Goal: Information Seeking & Learning: Find specific fact

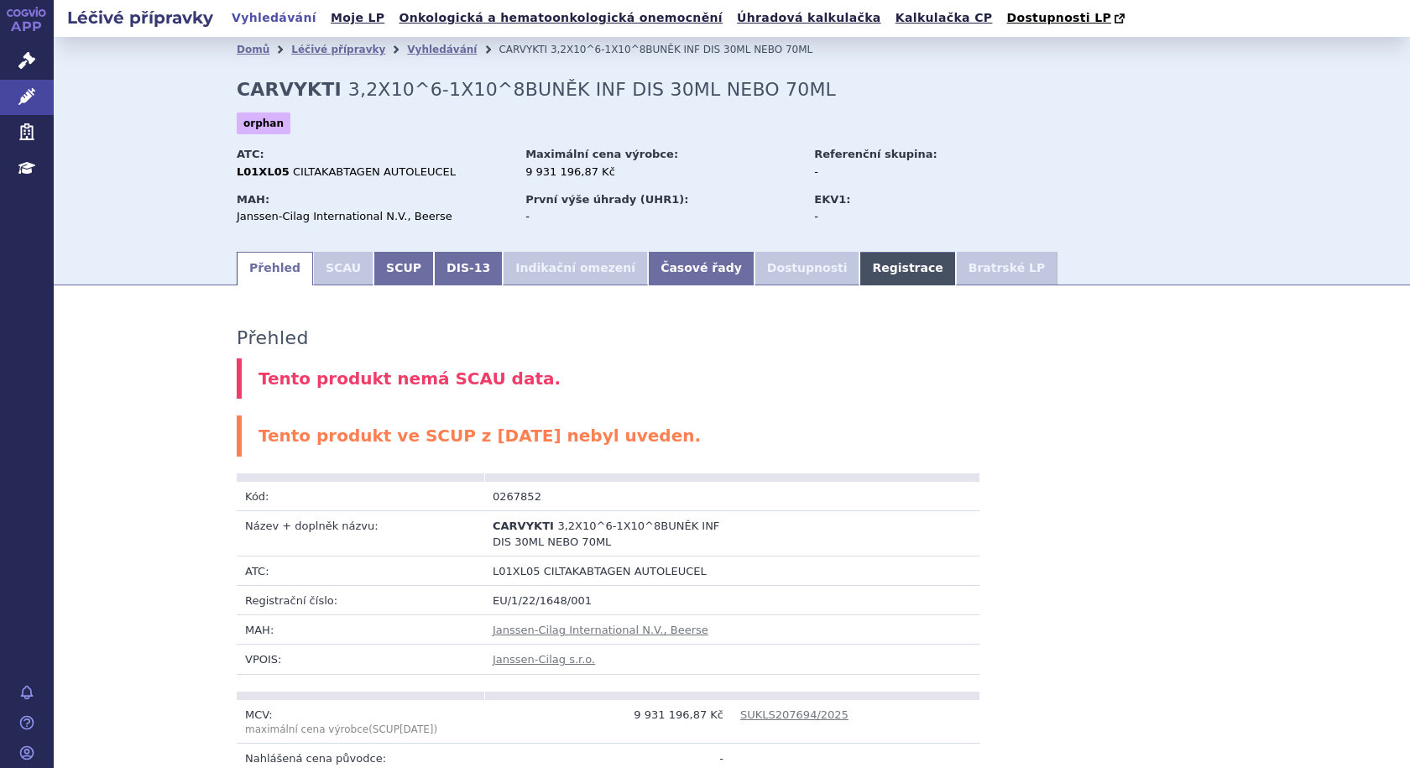
click at [860, 279] on link "Registrace" at bounding box center [908, 269] width 96 height 34
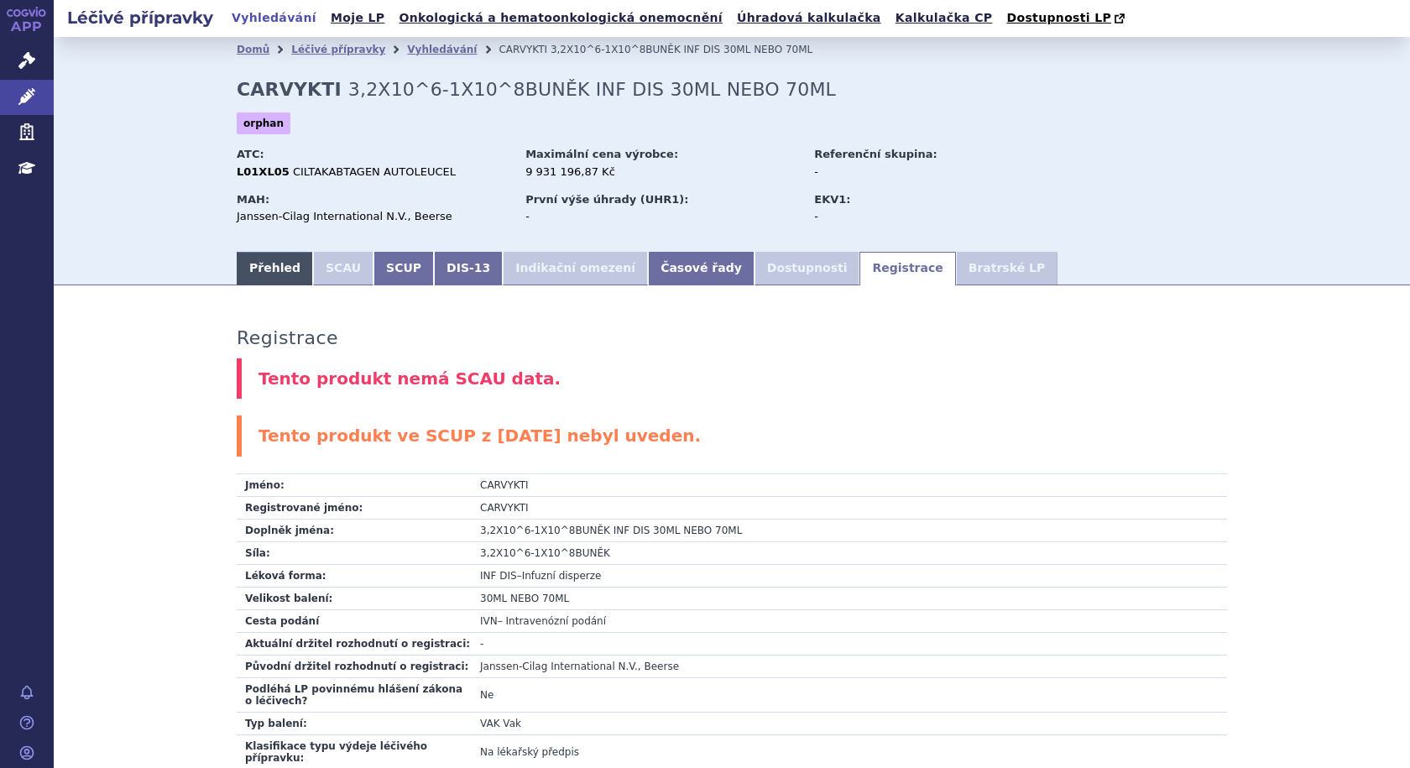
click at [256, 272] on link "Přehled" at bounding box center [275, 269] width 76 height 34
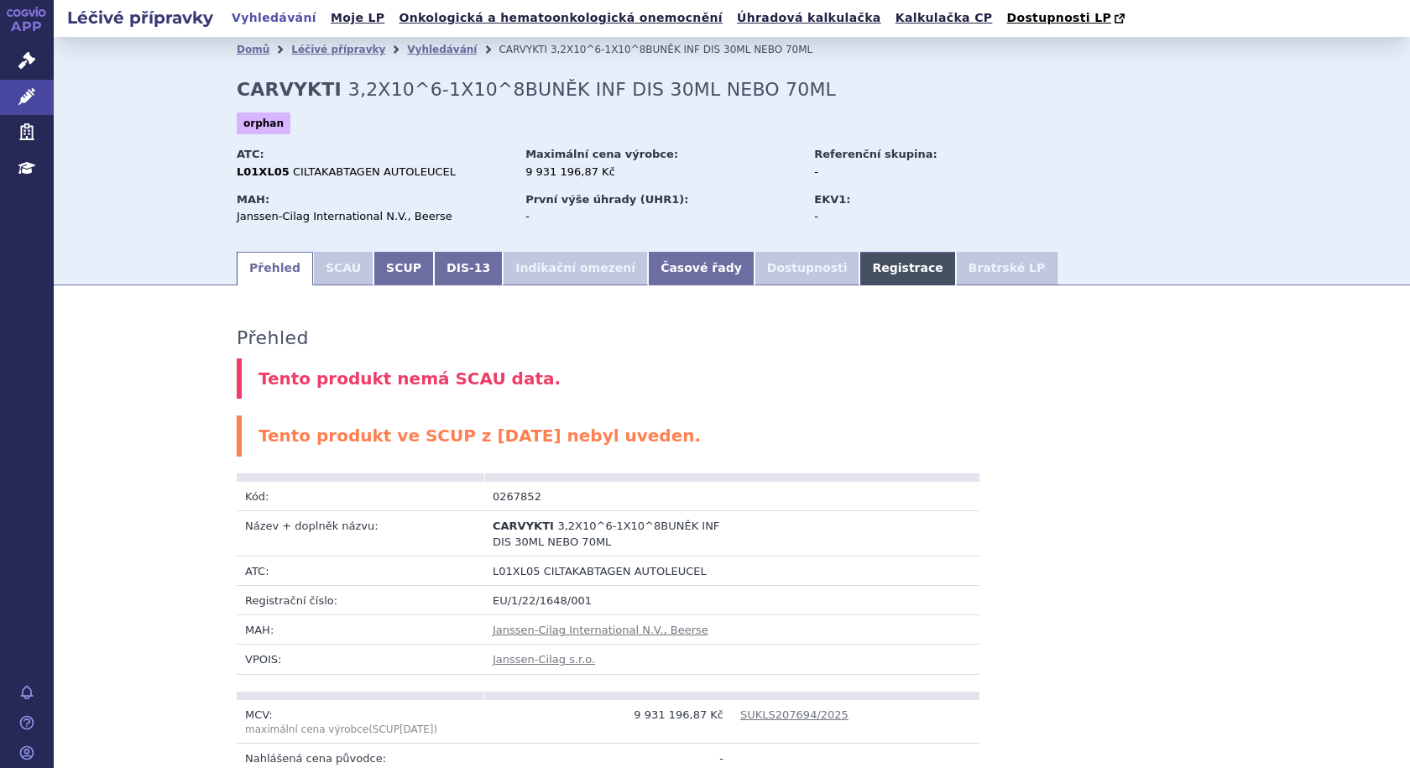
click at [860, 265] on link "Registrace" at bounding box center [908, 269] width 96 height 34
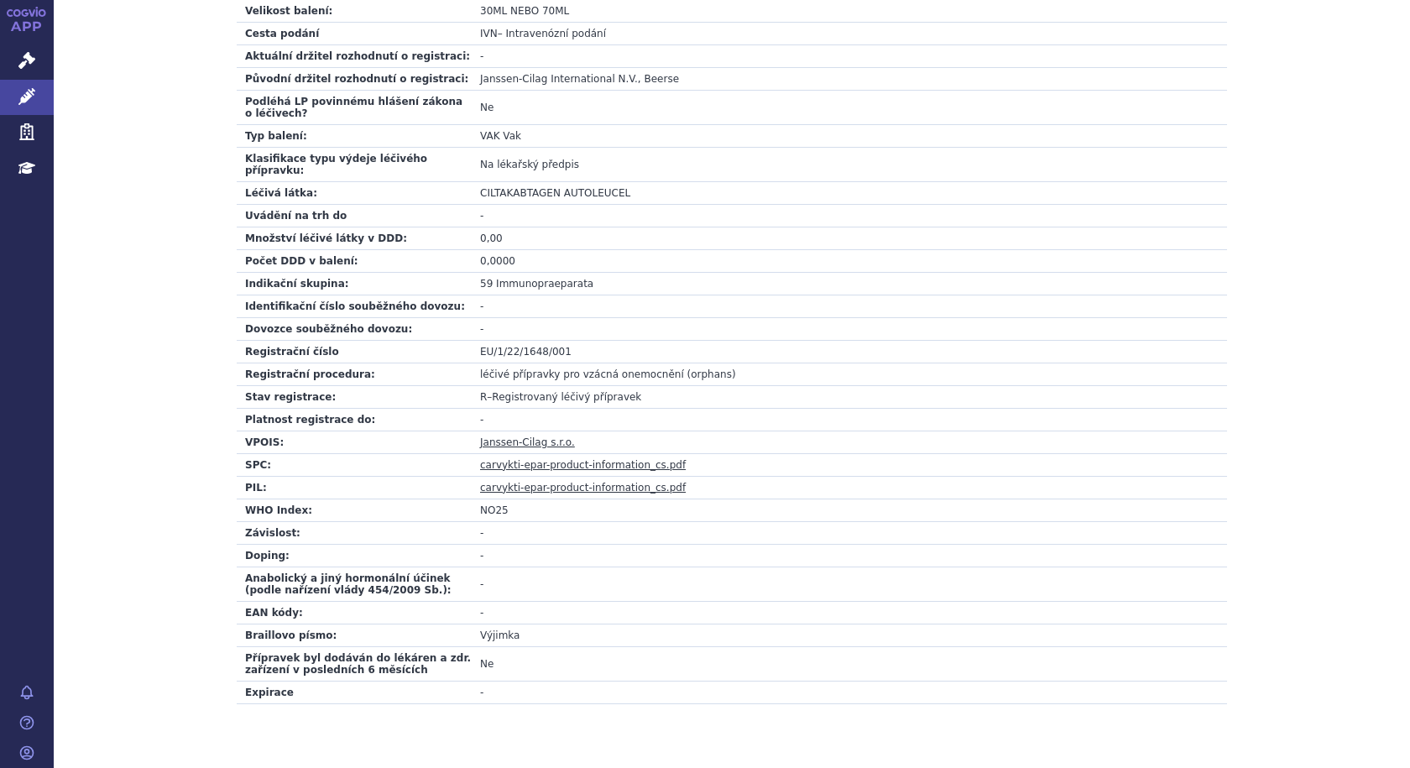
scroll to position [614, 0]
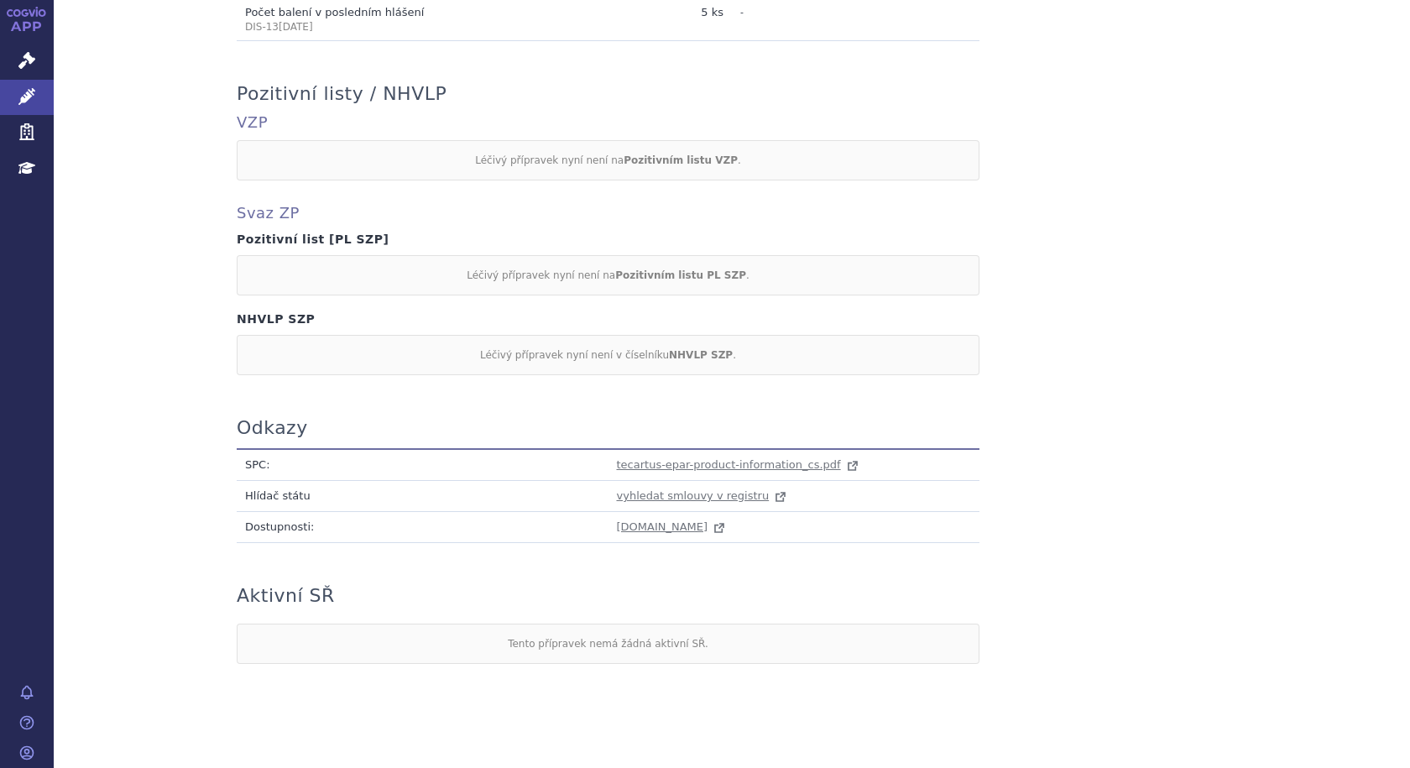
scroll to position [803, 0]
click at [747, 457] on span "tecartus-epar-product-information_cs.pdf" at bounding box center [729, 463] width 224 height 13
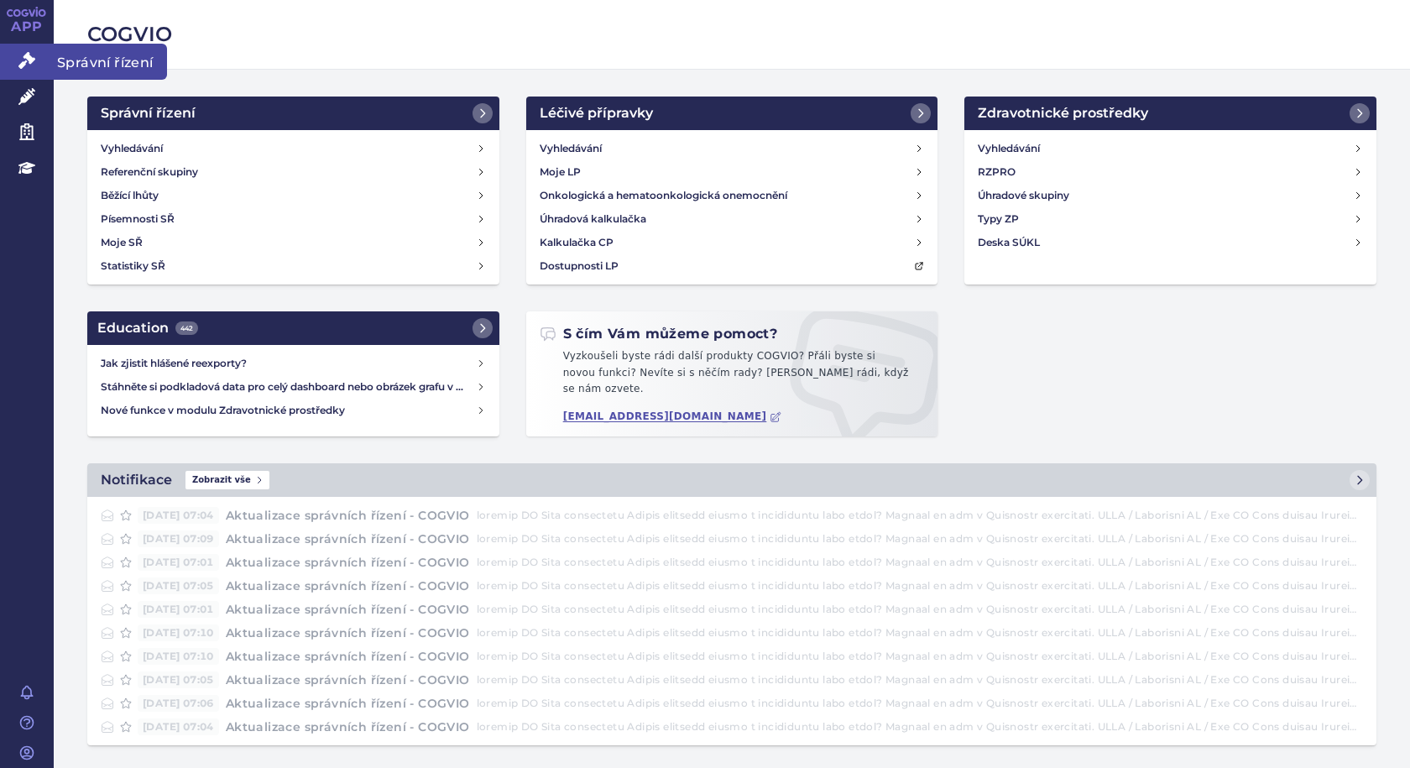
click at [85, 57] on span "Správní řízení" at bounding box center [110, 61] width 113 height 35
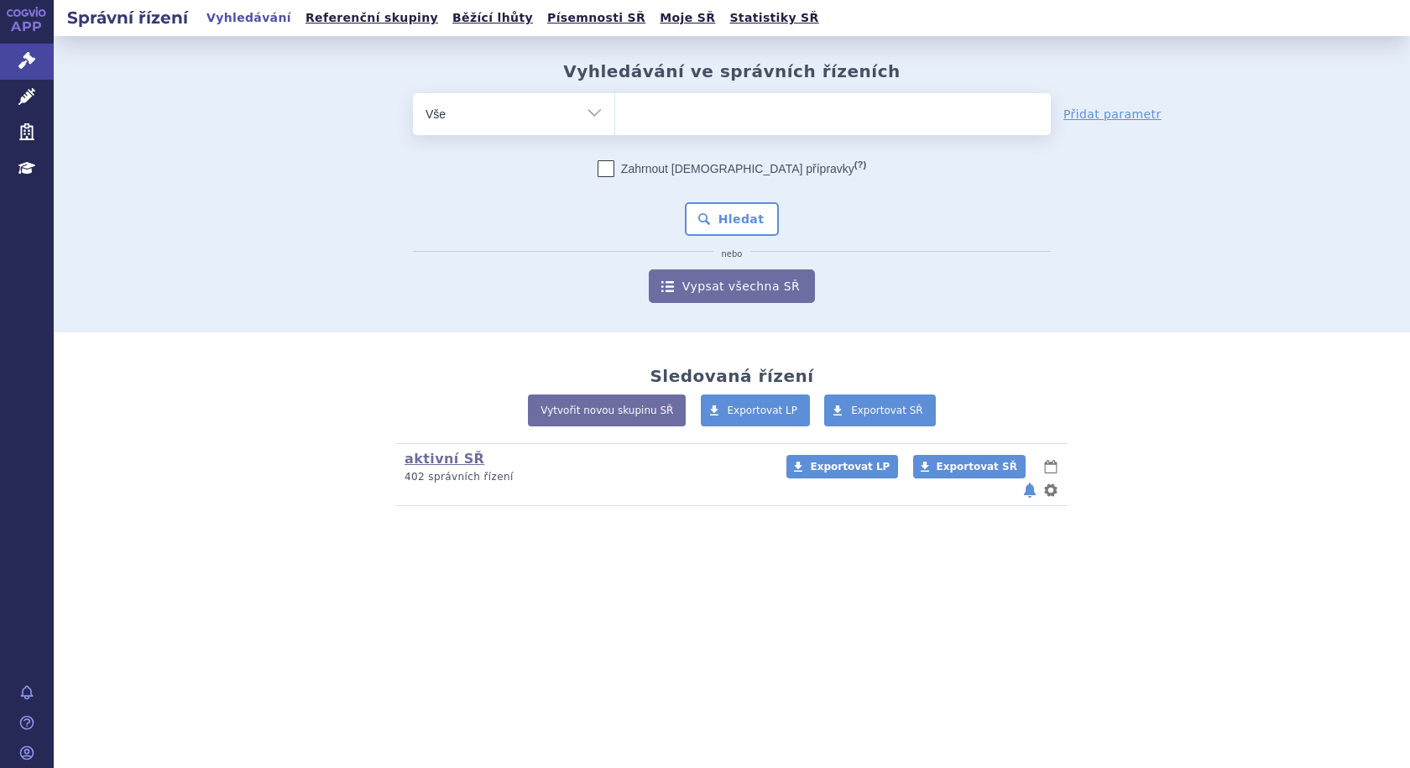
click at [756, 121] on ul at bounding box center [833, 110] width 436 height 35
click at [615, 121] on select at bounding box center [615, 113] width 1 height 42
type input "te"
type input "teca"
type input "tecar"
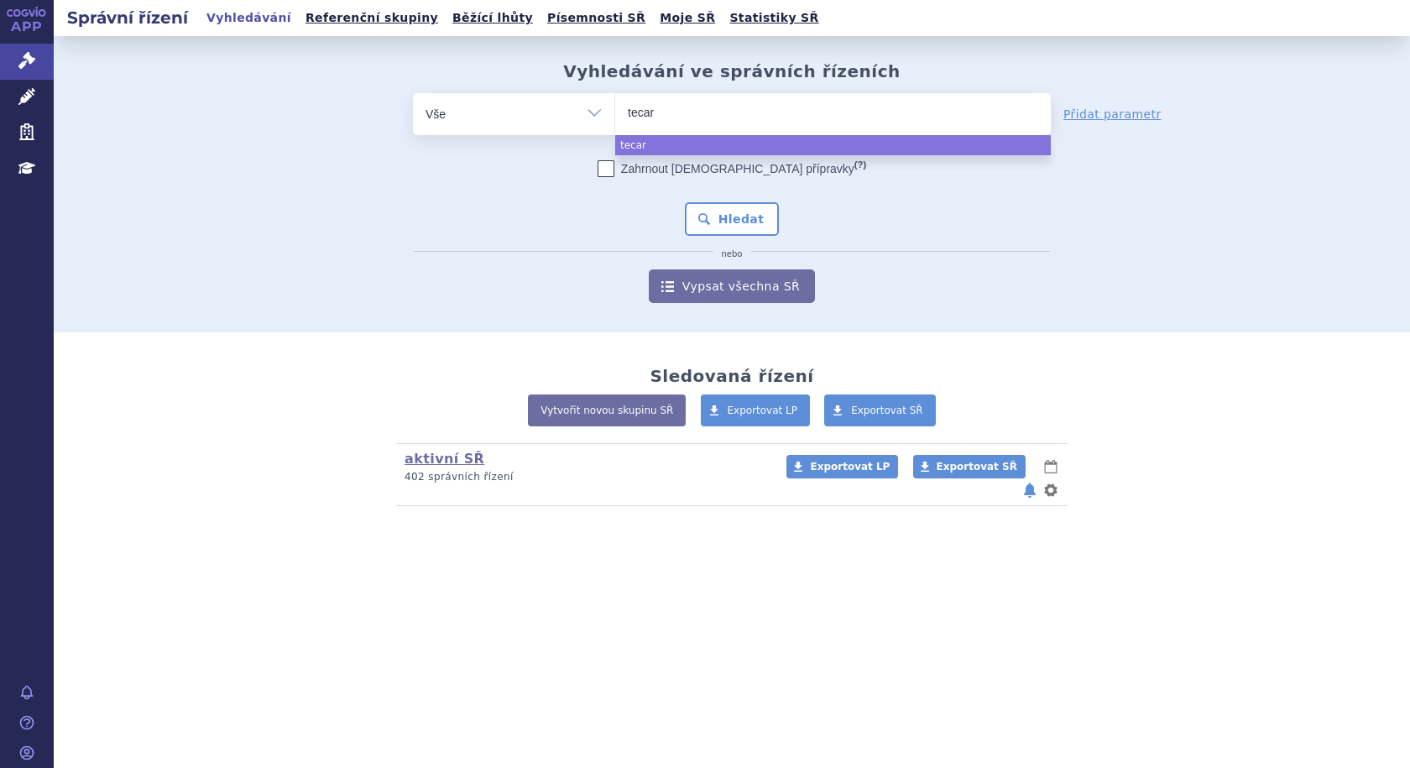
type input "tecart"
type input "tecartus"
select select "tecartus"
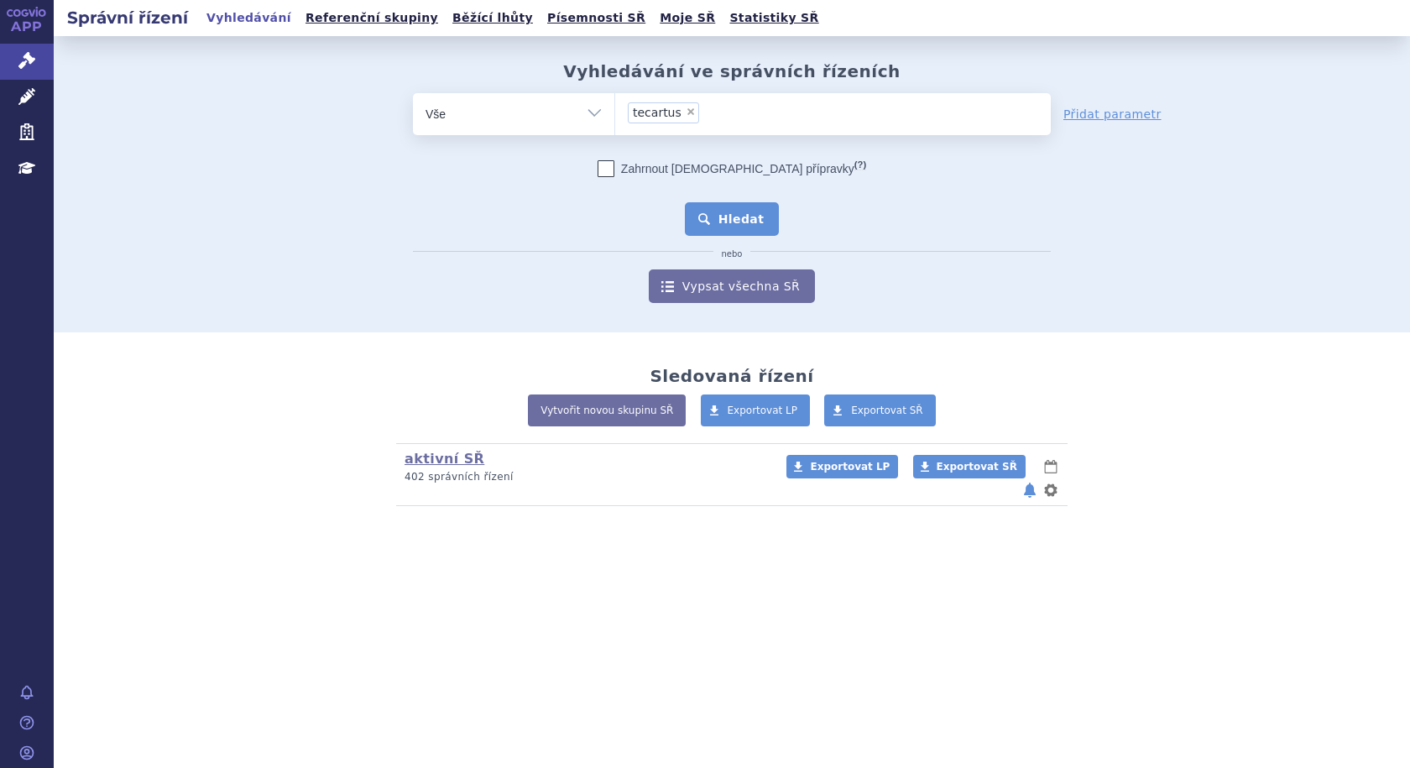
click at [738, 218] on button "Hledat" at bounding box center [732, 219] width 95 height 34
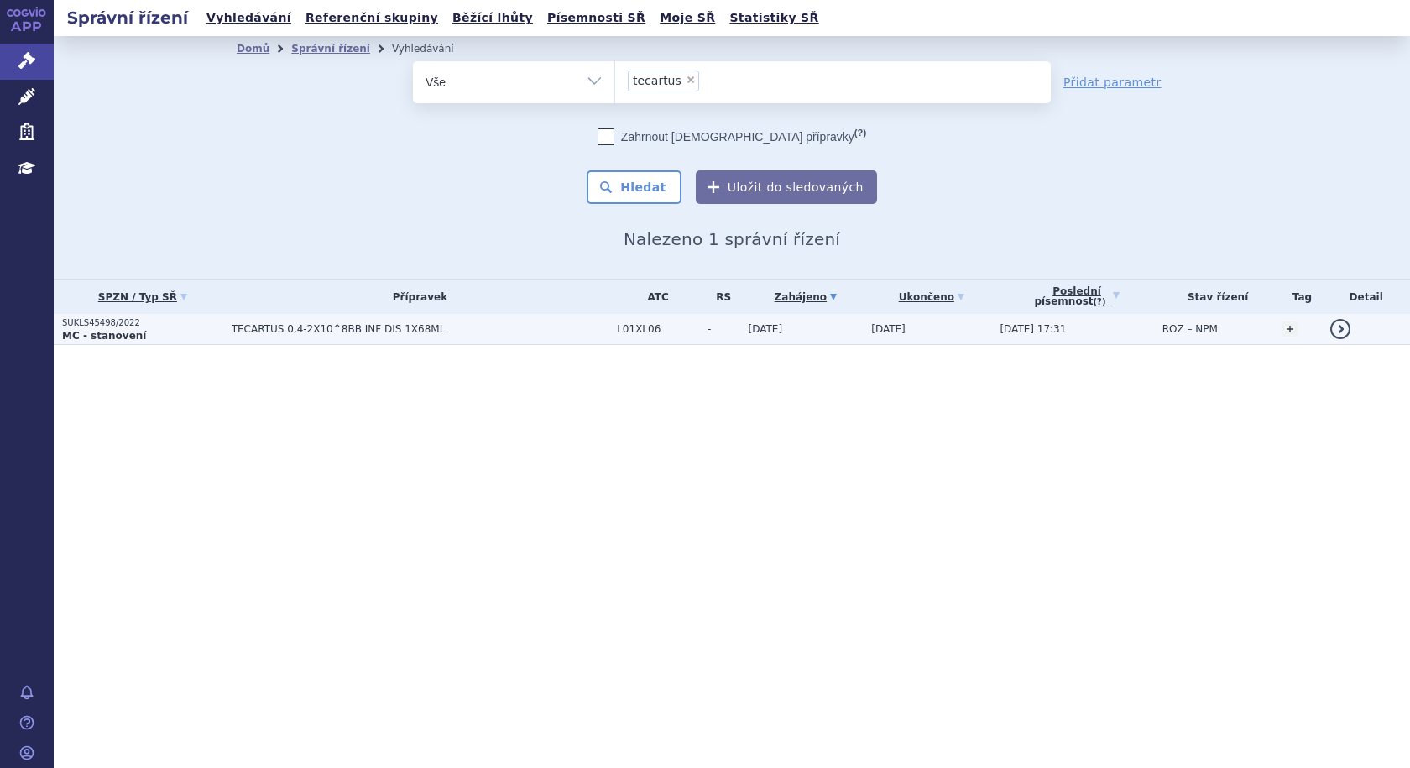
click at [288, 325] on span "TECARTUS 0,4-2X10^8BB INF DIS 1X68ML" at bounding box center [421, 329] width 378 height 12
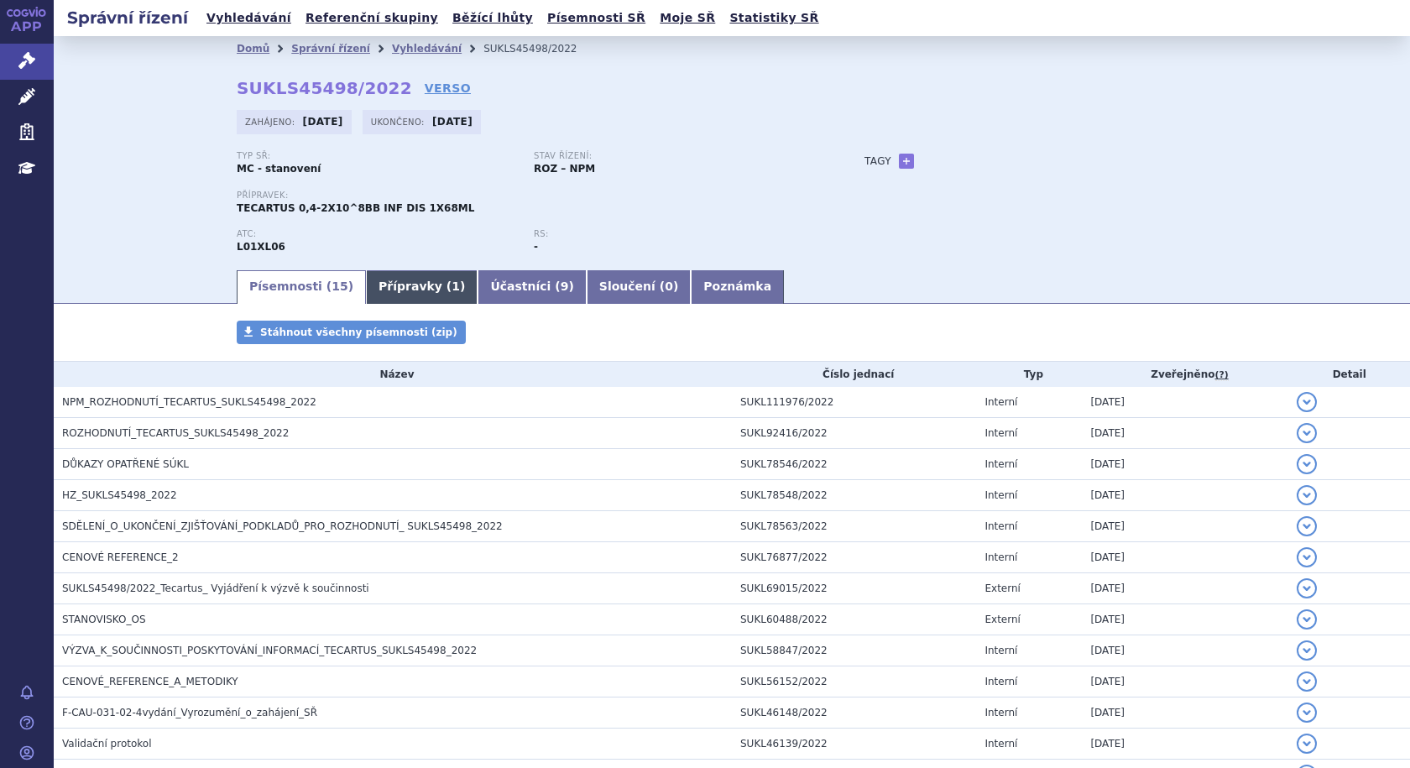
click at [398, 289] on link "Přípravky ( 1 )" at bounding box center [422, 287] width 112 height 34
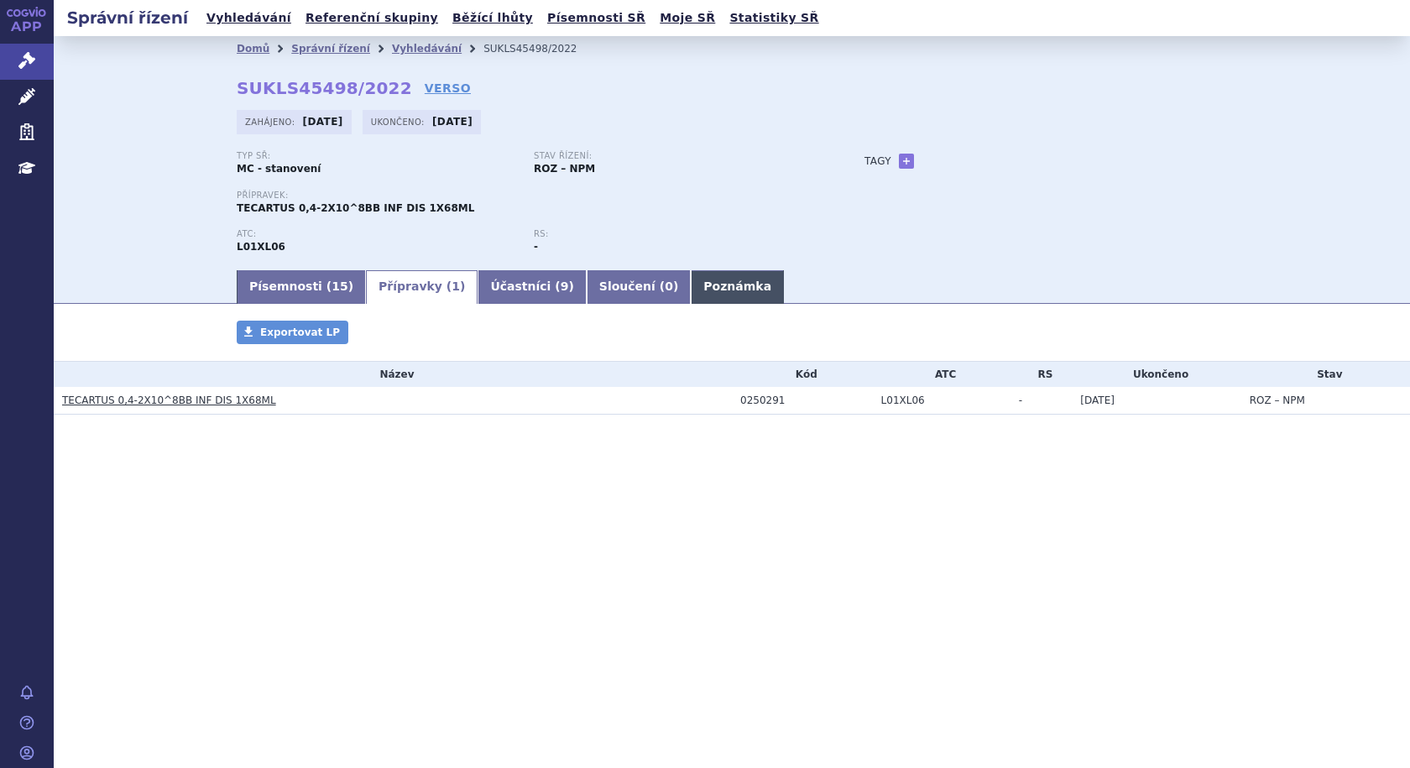
click at [691, 292] on link "Poznámka" at bounding box center [737, 287] width 93 height 34
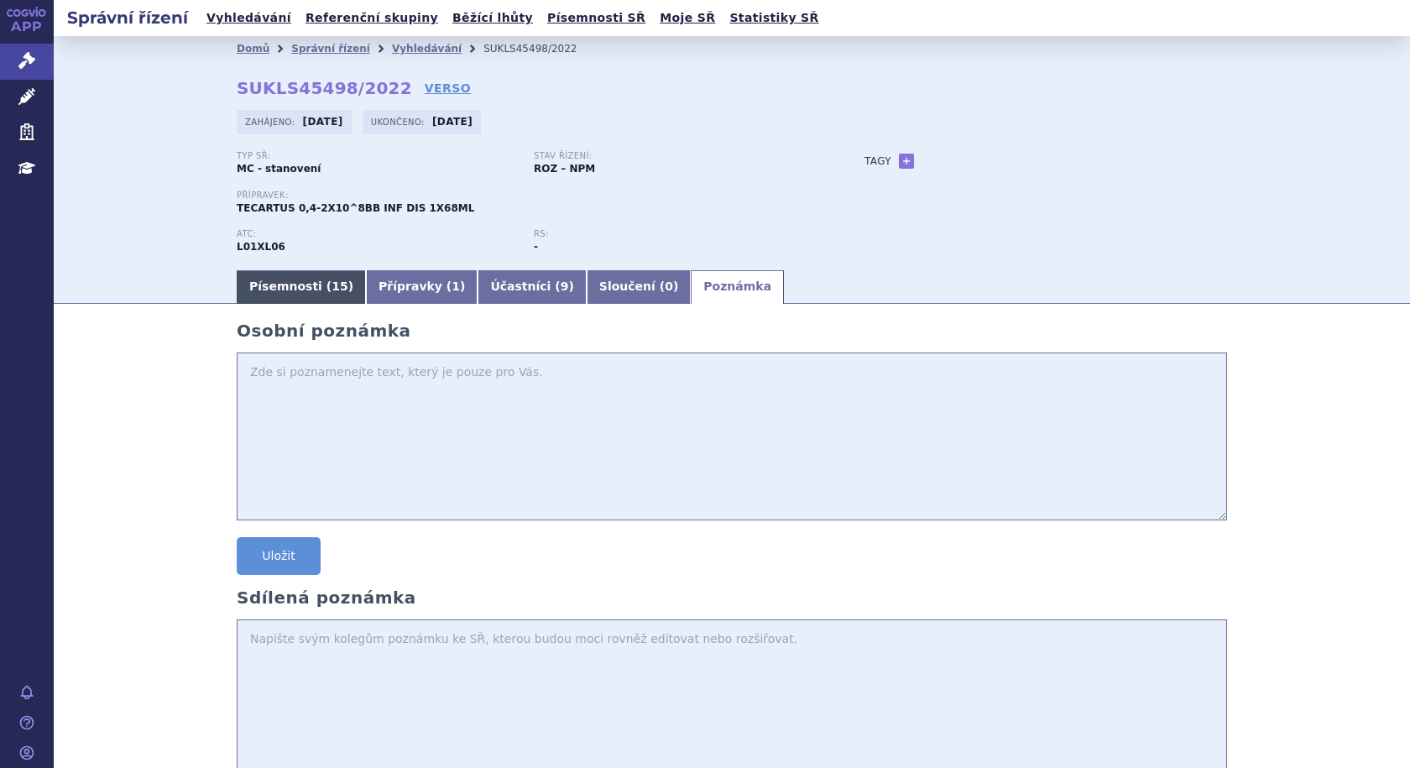
click at [291, 295] on link "Písemnosti ( 15 )" at bounding box center [301, 287] width 129 height 34
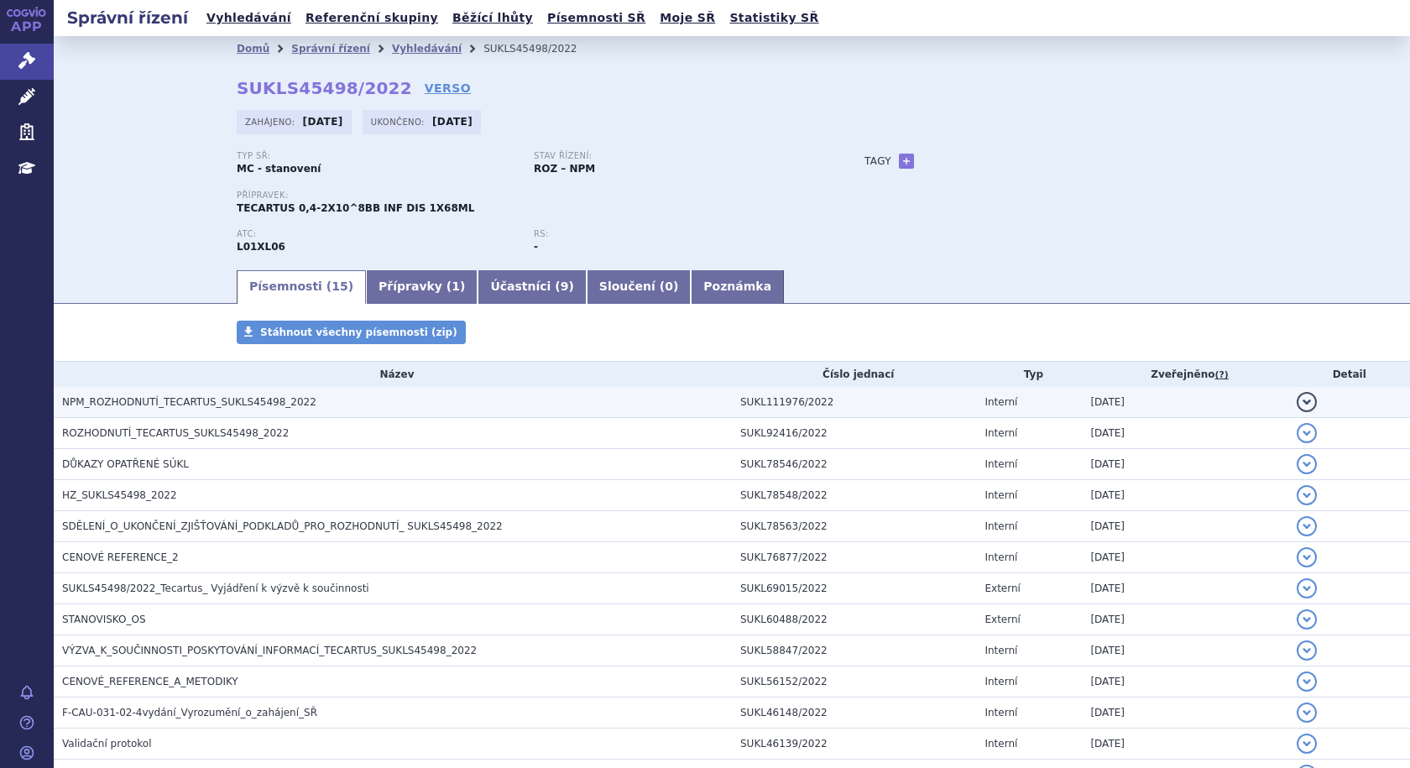
click at [223, 403] on span "NPM_ROZHODNUTÍ_TECARTUS_SUKLS45498_2022" at bounding box center [189, 402] width 254 height 12
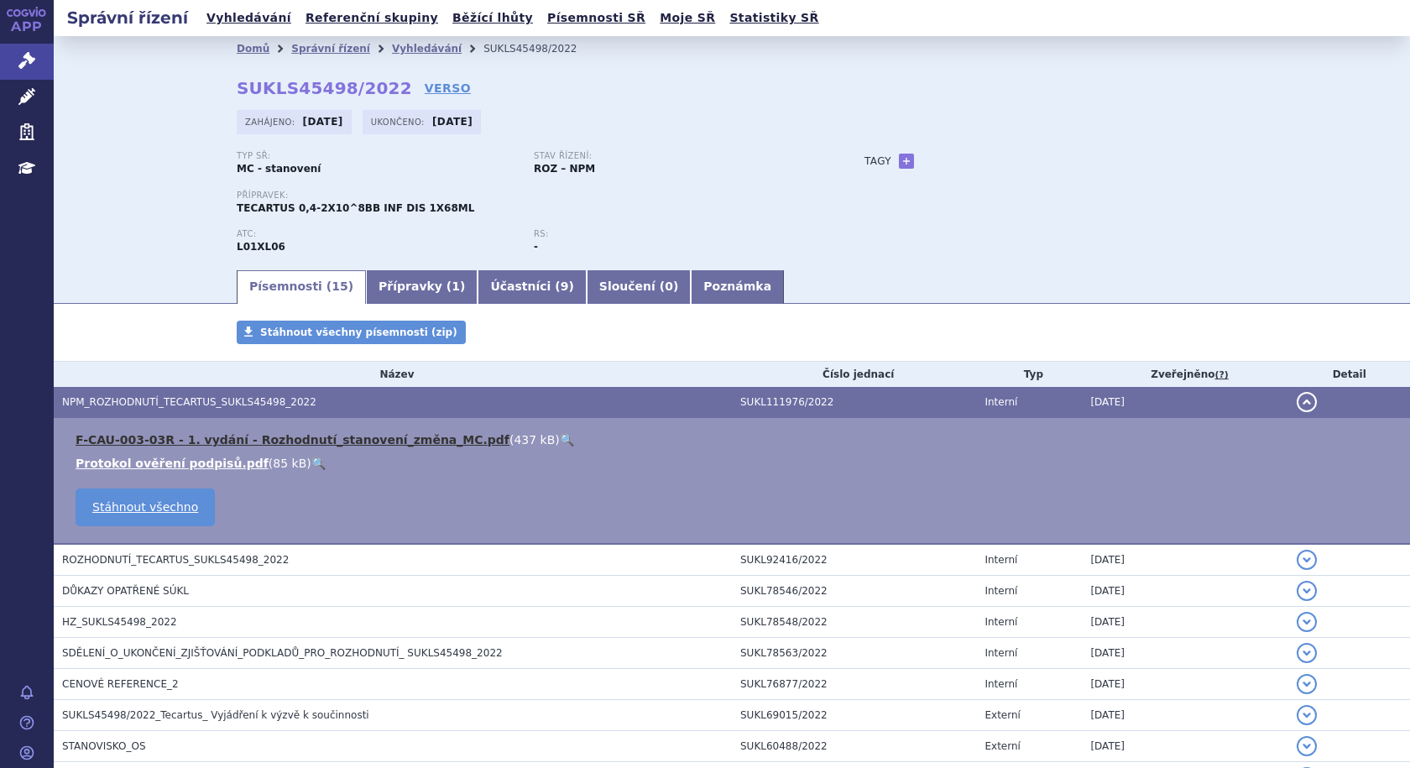
click at [222, 433] on link "F-CAU-003-03R - 1. vydání - Rozhodnutí_stanovení_změna_MC.pdf" at bounding box center [293, 439] width 434 height 13
